Goal: Information Seeking & Learning: Learn about a topic

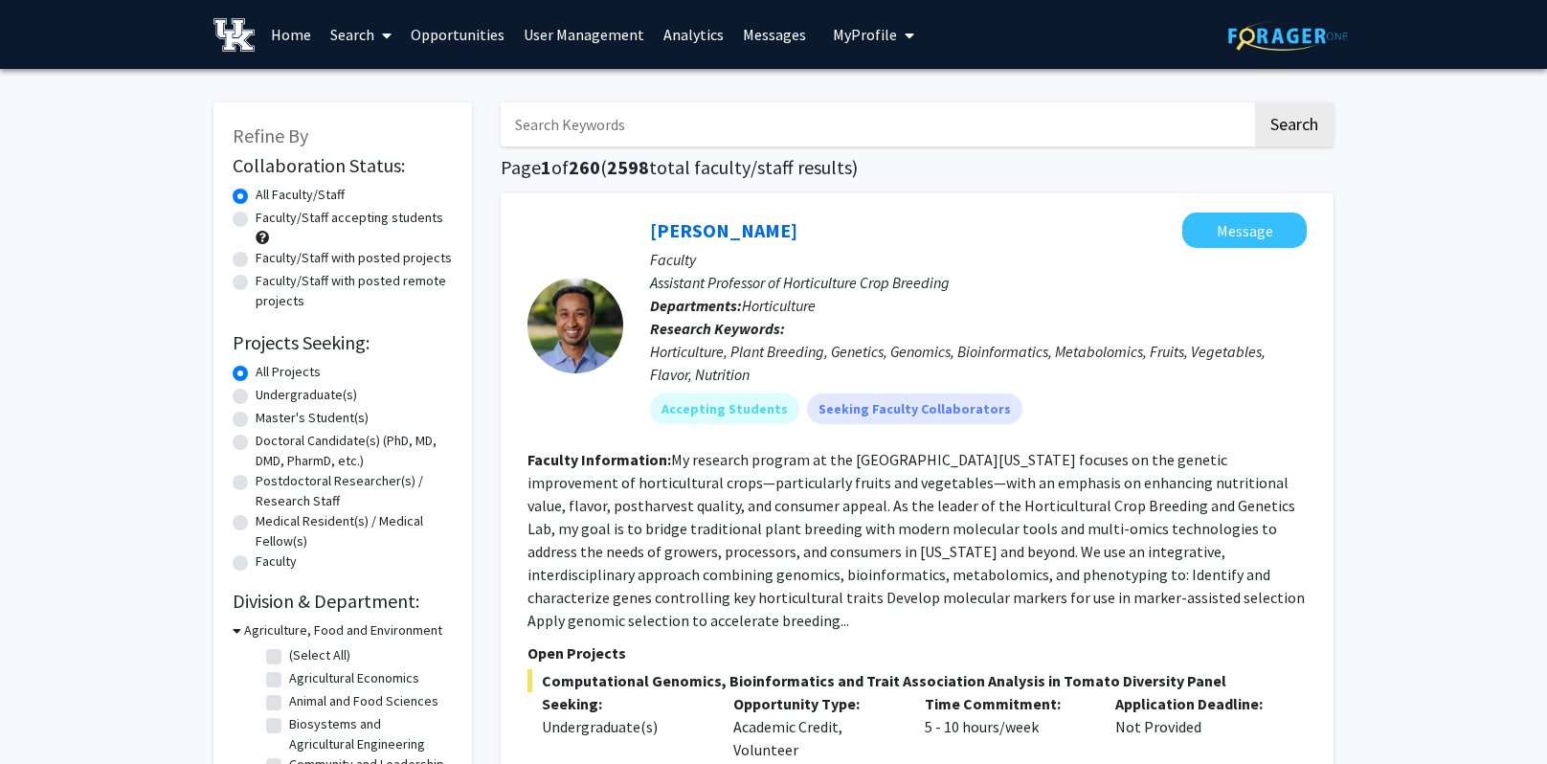
click at [686, 36] on link "Analytics" at bounding box center [693, 34] width 79 height 67
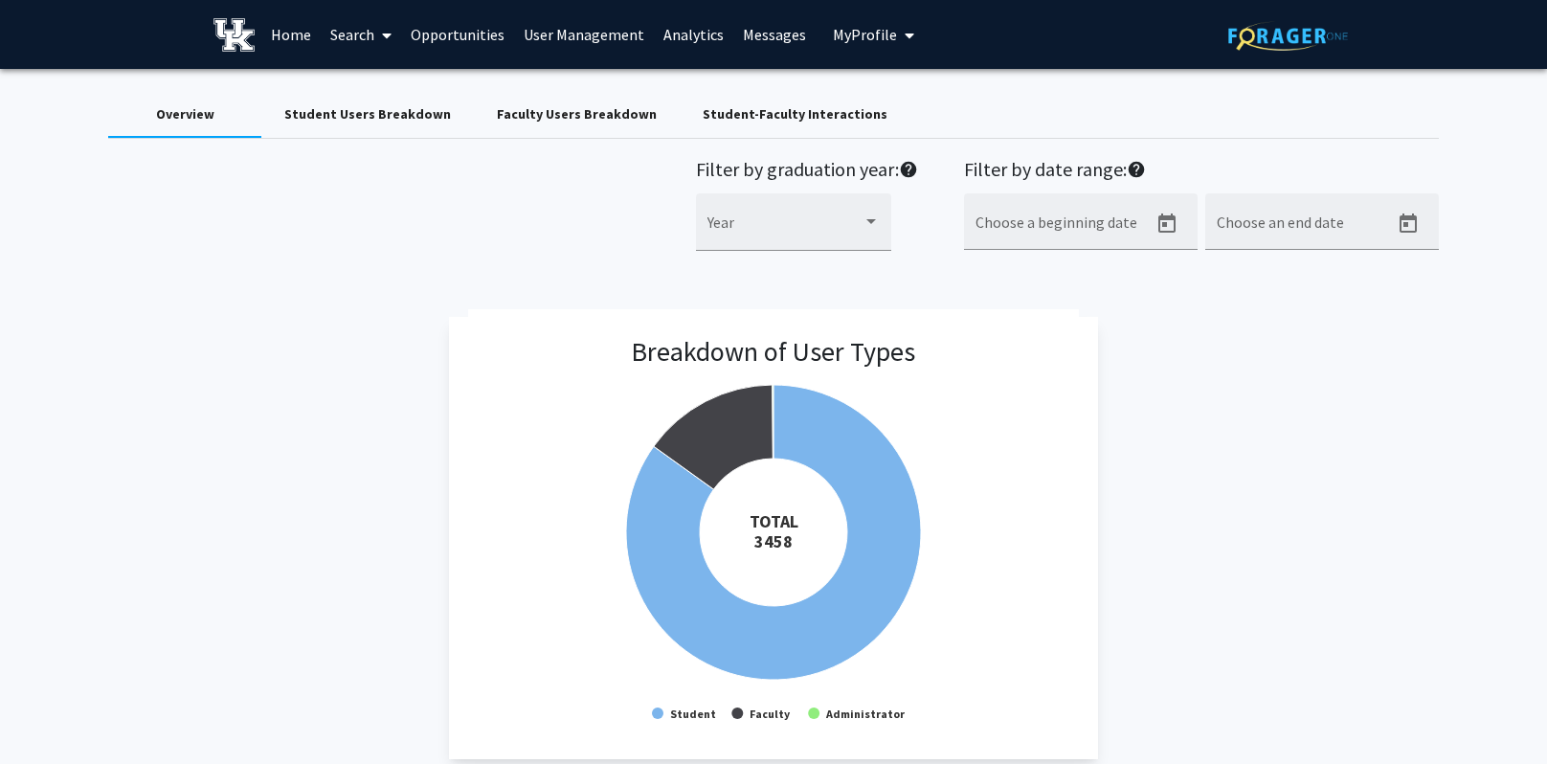
click at [380, 116] on div "Student Users Breakdown" at bounding box center [367, 114] width 167 height 20
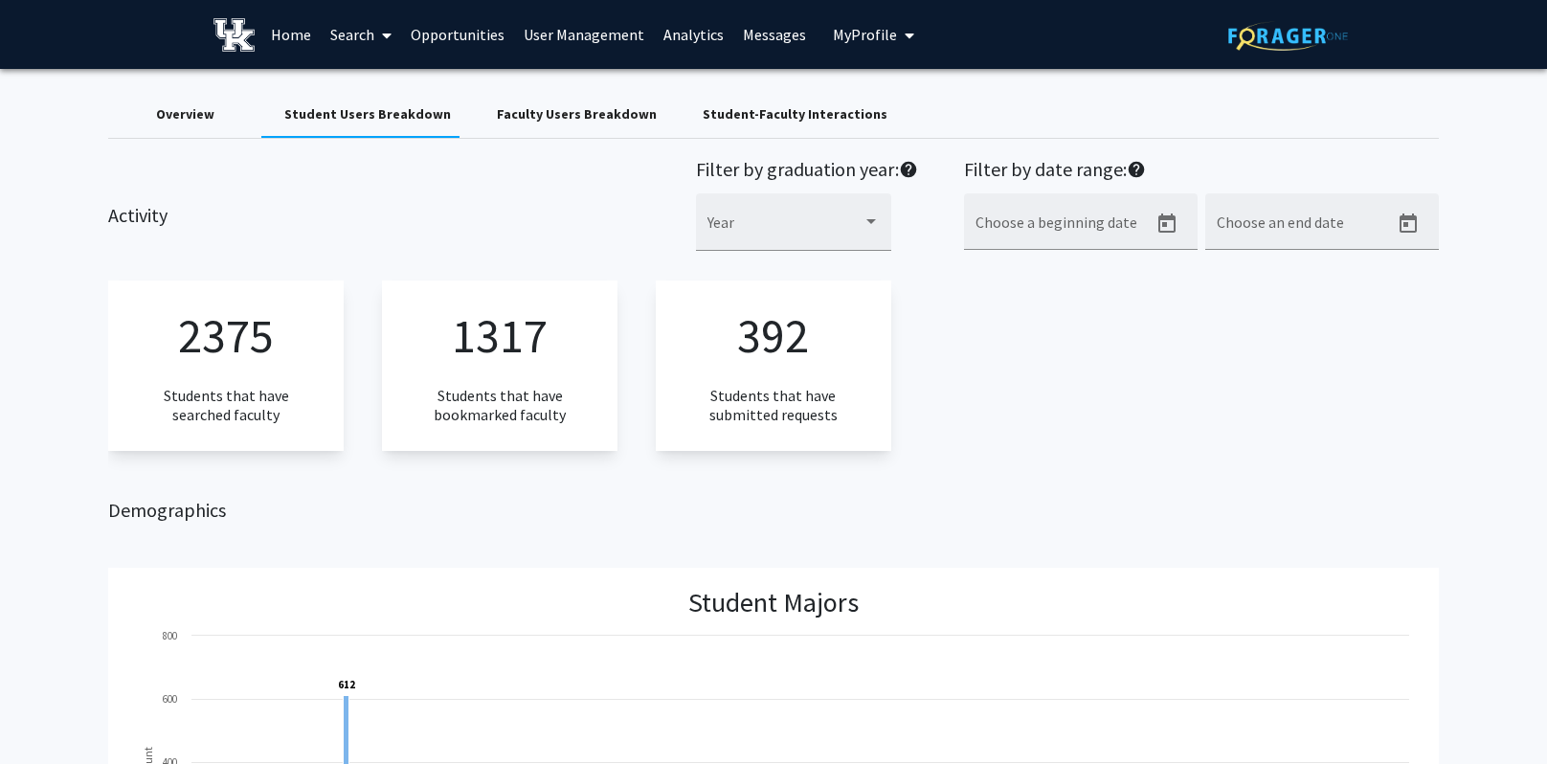
click at [748, 112] on div "Student-Faculty Interactions" at bounding box center [795, 114] width 185 height 20
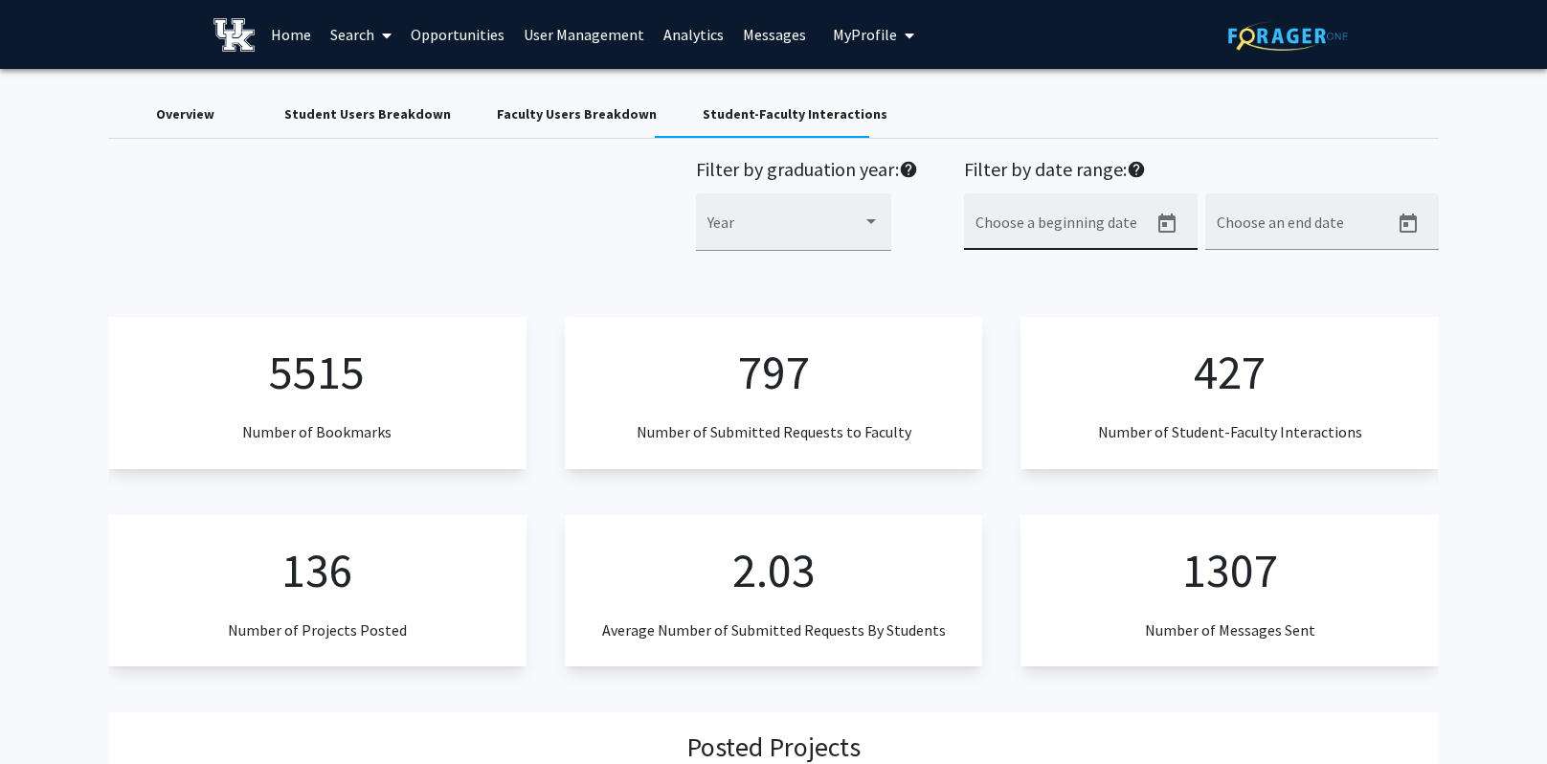
click at [1099, 220] on div "Choose a beginning date" at bounding box center [1062, 227] width 172 height 45
click at [1168, 223] on icon "Open calendar" at bounding box center [1166, 224] width 23 height 23
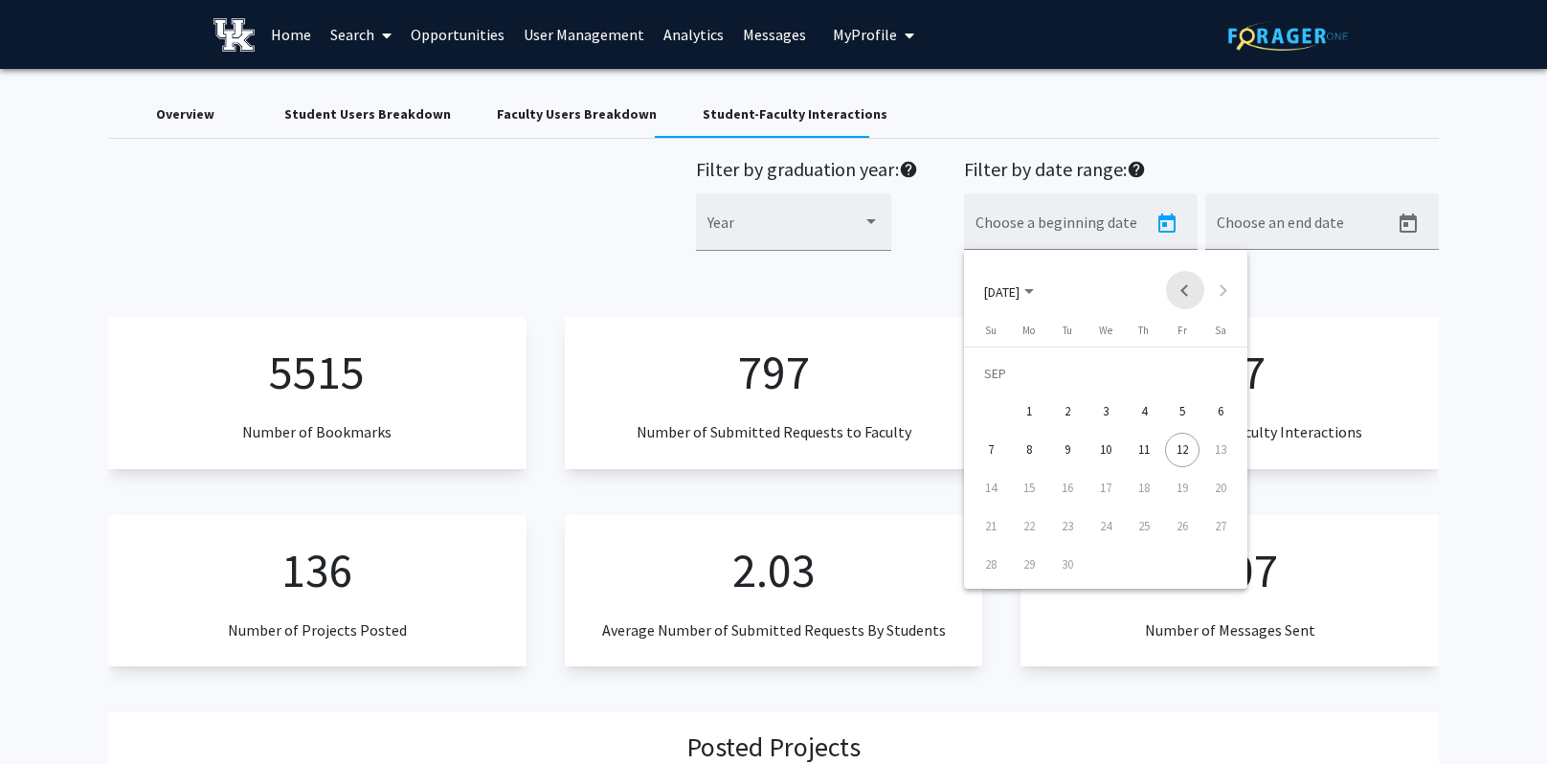
click at [1182, 289] on button "Previous month" at bounding box center [1185, 290] width 38 height 38
click at [1189, 478] on div "22" at bounding box center [1182, 488] width 34 height 34
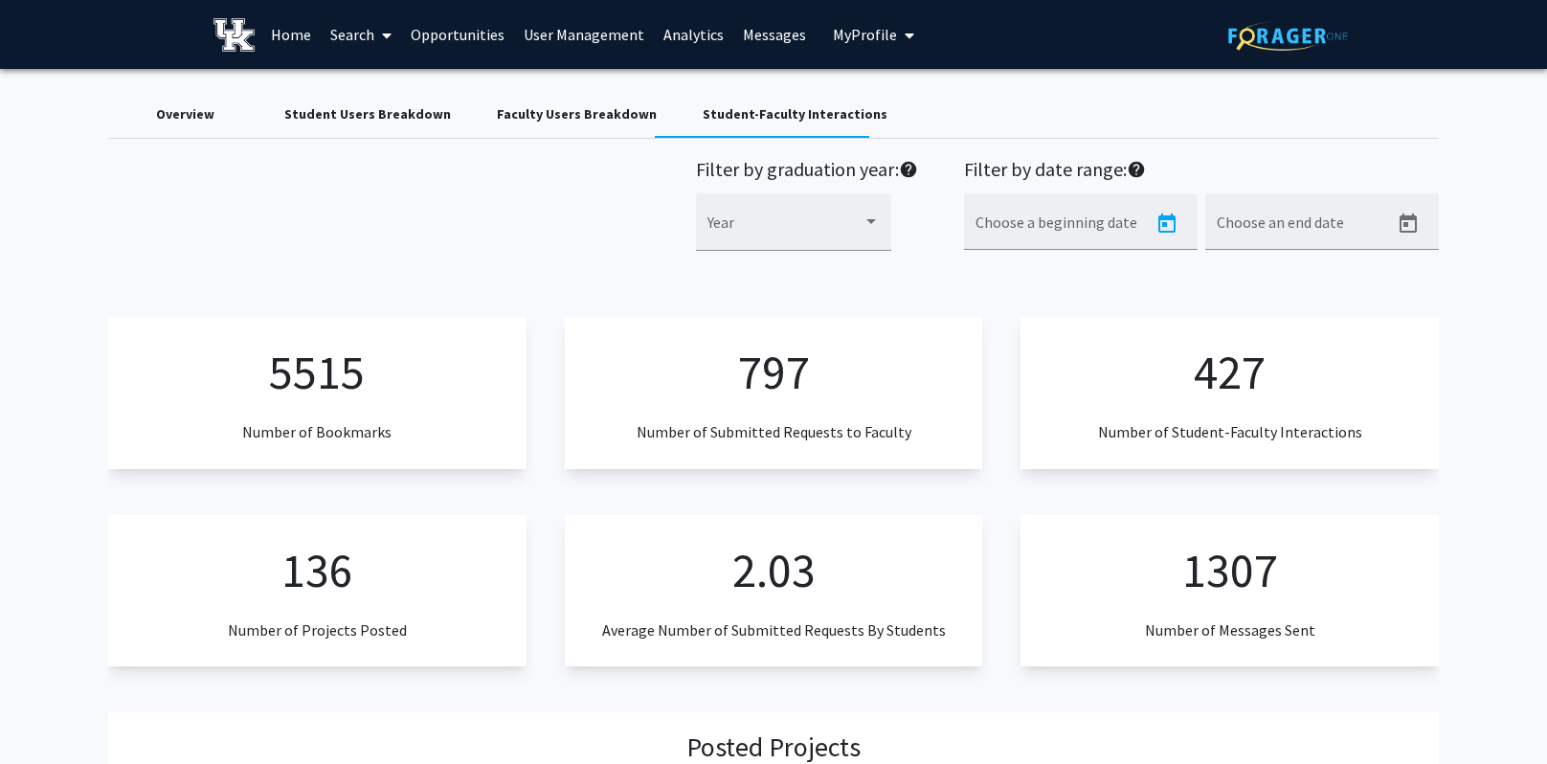
type input "[DATE]"
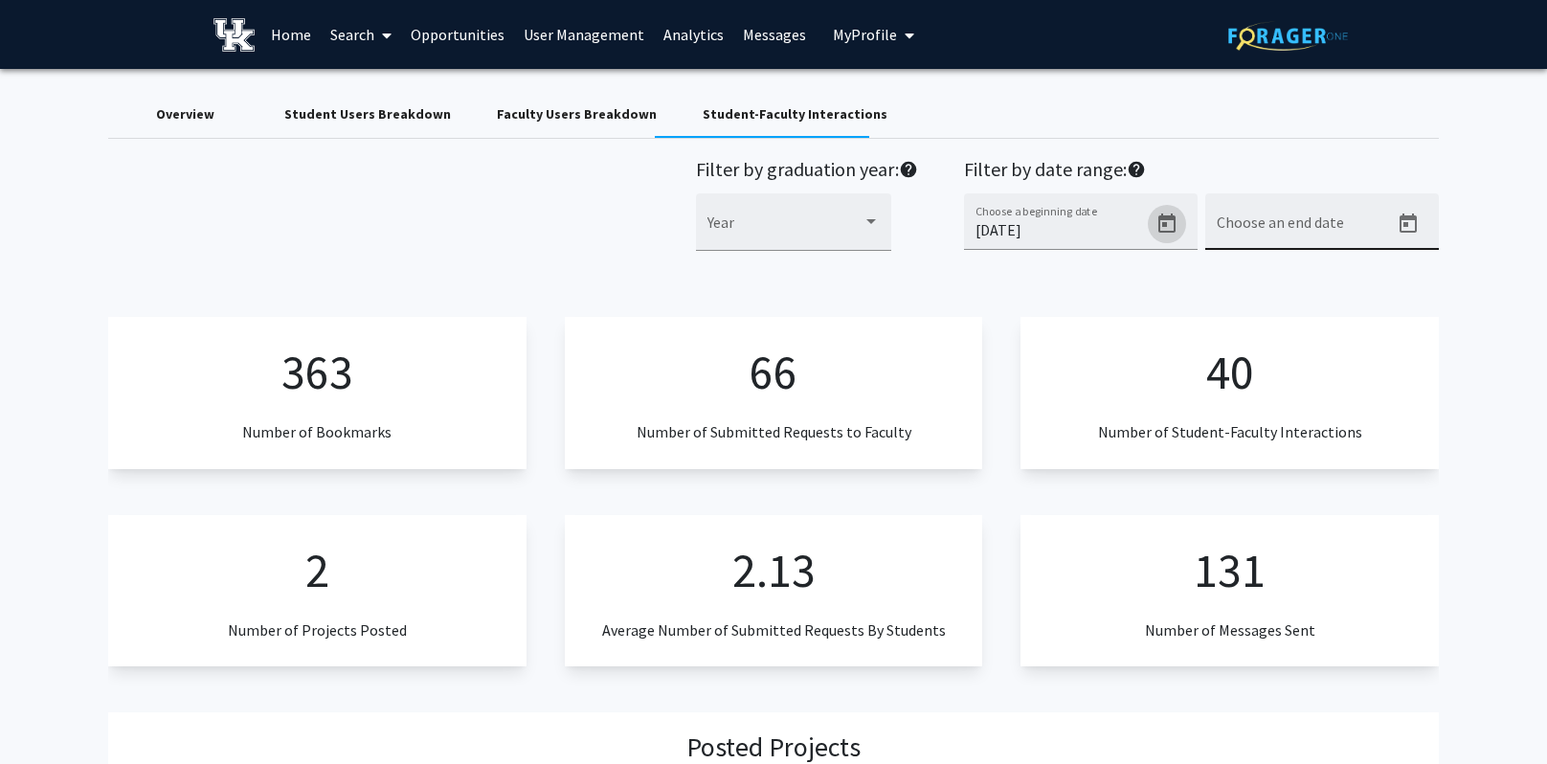
click at [1294, 217] on div "Choose an end date" at bounding box center [1303, 227] width 172 height 45
click at [1411, 219] on icon "Open calendar" at bounding box center [1408, 222] width 17 height 19
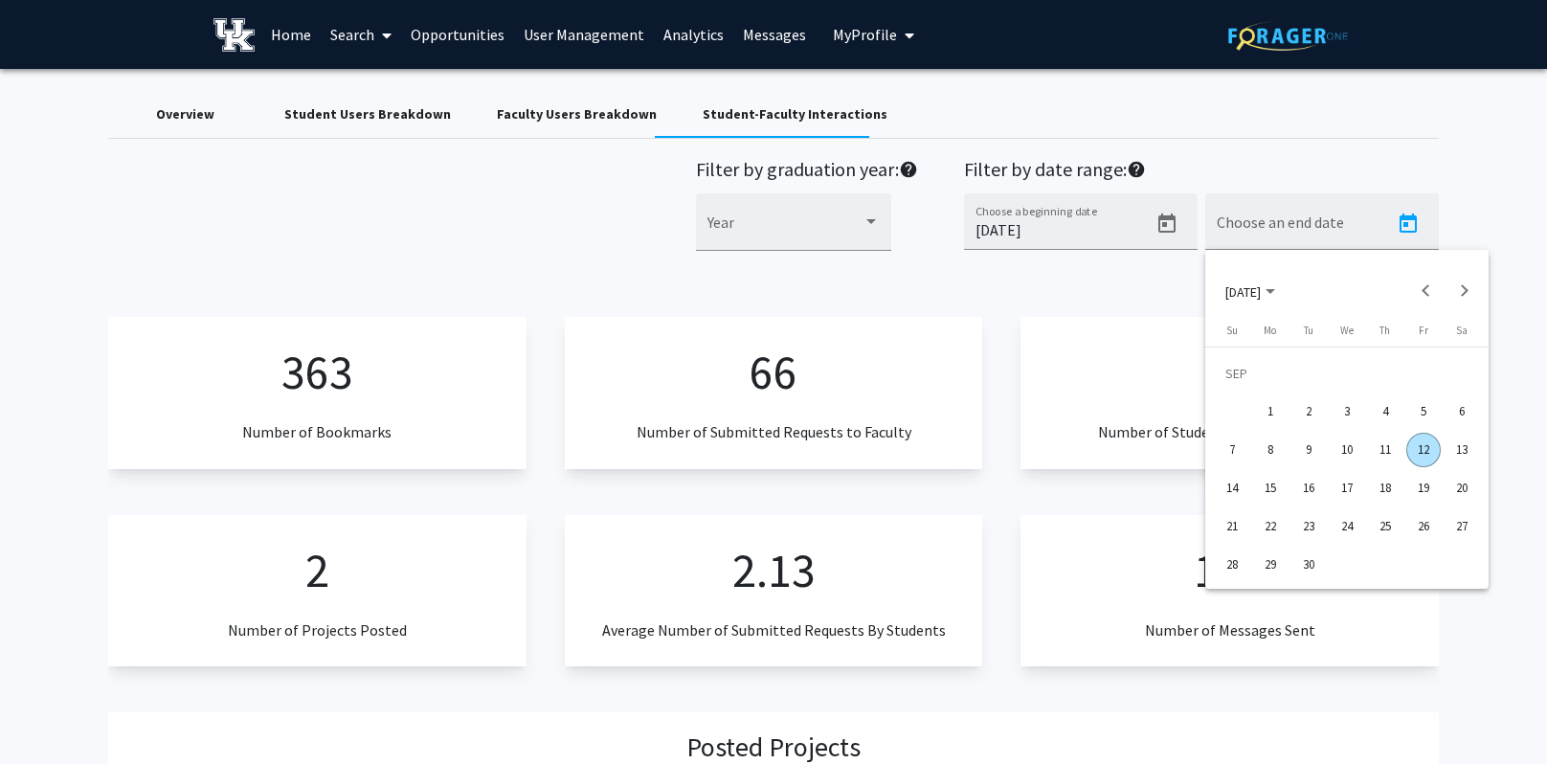
click at [1417, 442] on div "12" at bounding box center [1423, 450] width 34 height 34
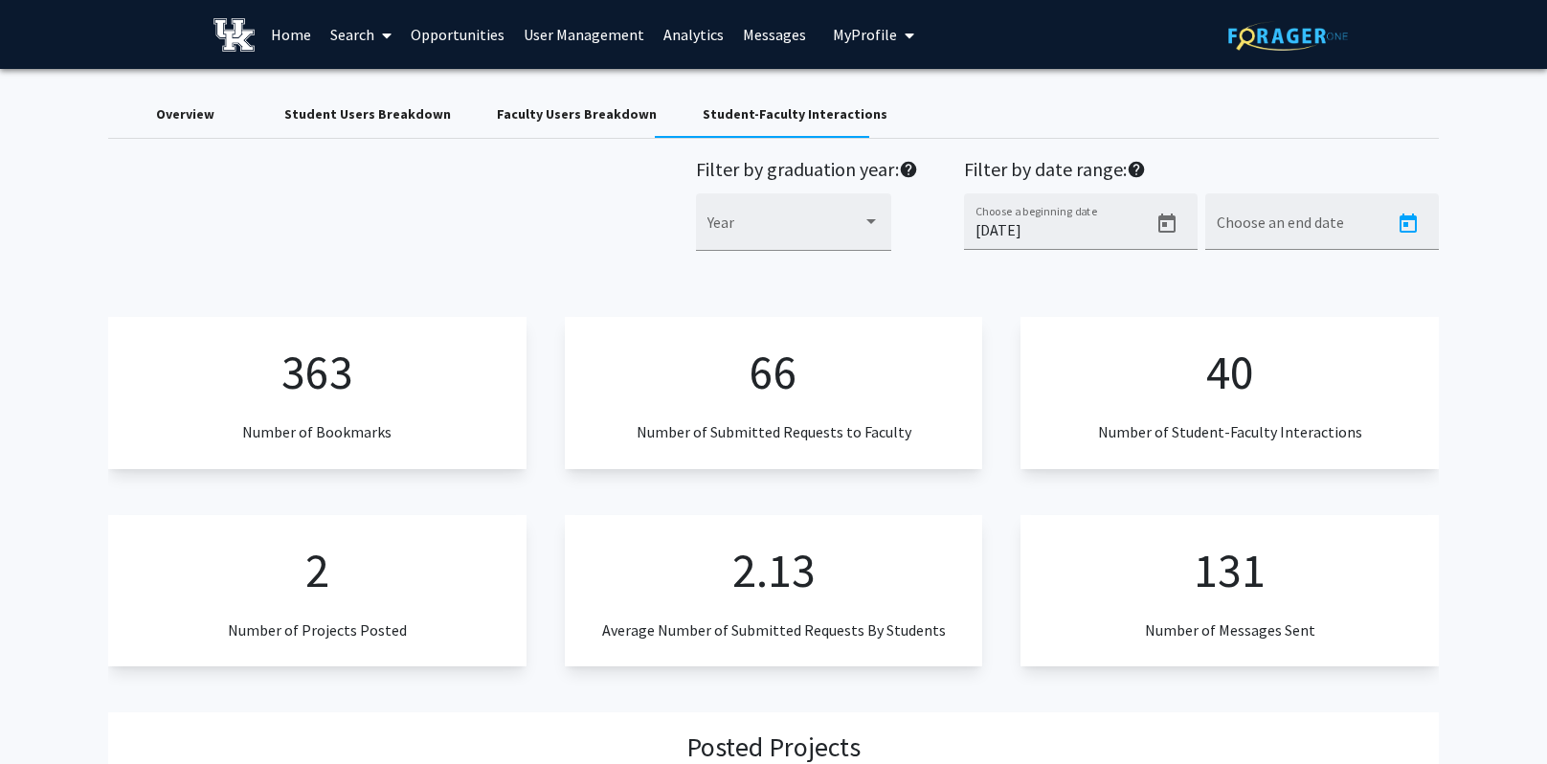
type input "[DATE]"
click at [537, 111] on div "Faculty Users Breakdown" at bounding box center [577, 114] width 160 height 20
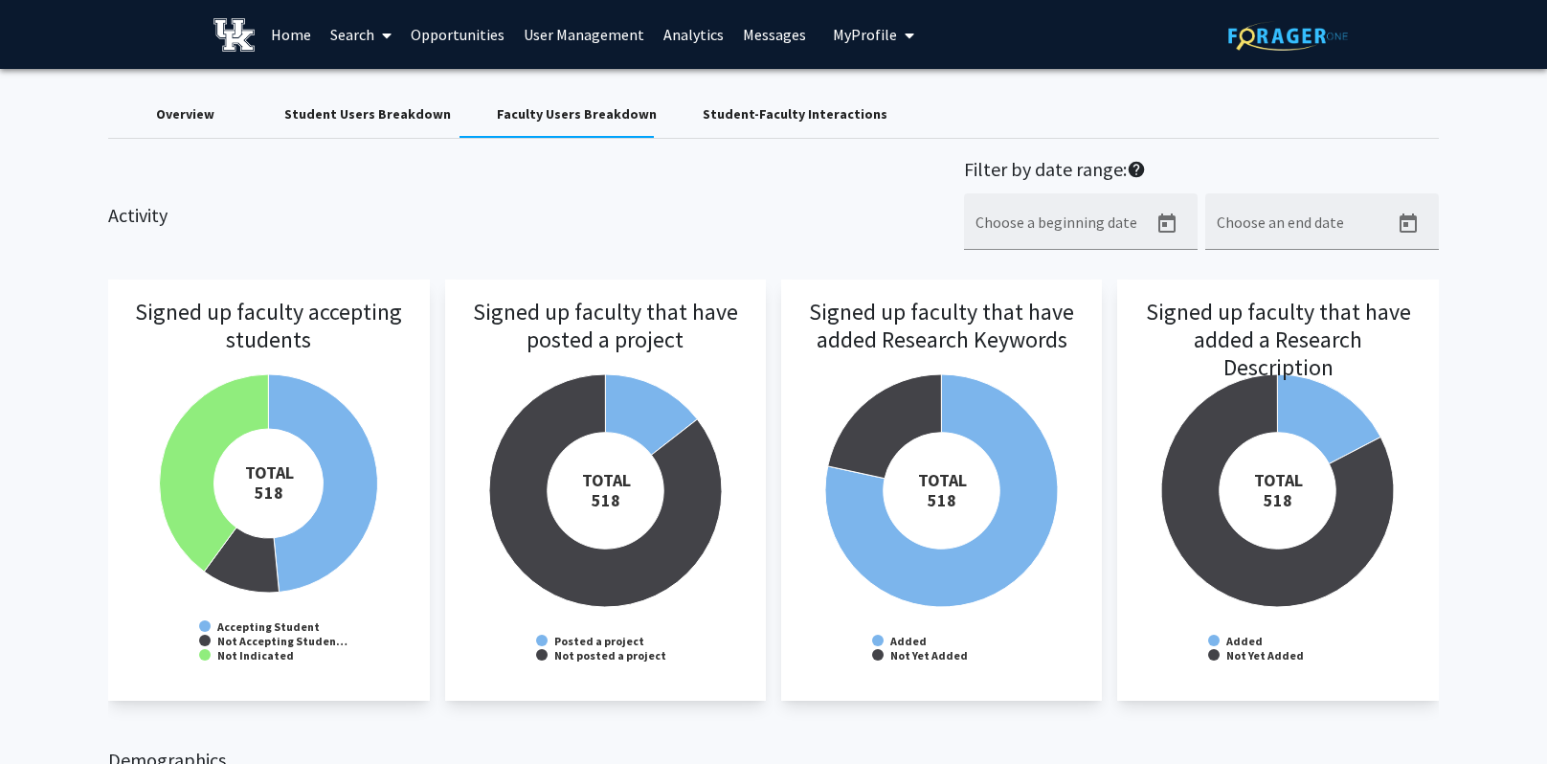
click at [738, 110] on div "Student-Faculty Interactions" at bounding box center [795, 114] width 185 height 20
